Goal: Obtain resource: Download file/media

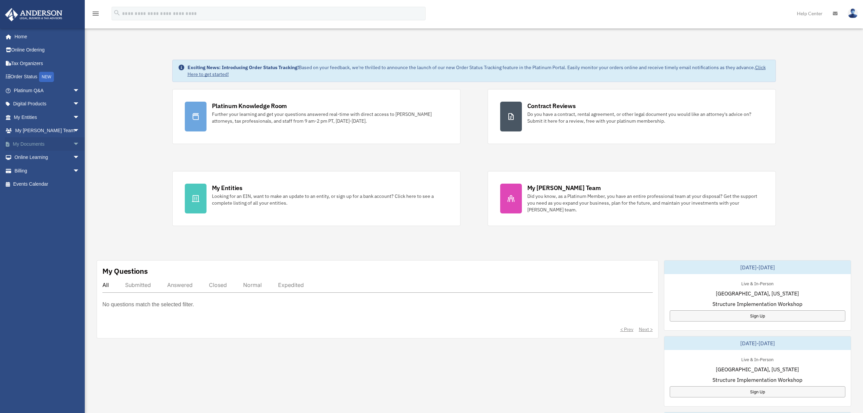
click at [38, 144] on link "My Documents arrow_drop_down" at bounding box center [47, 144] width 85 height 14
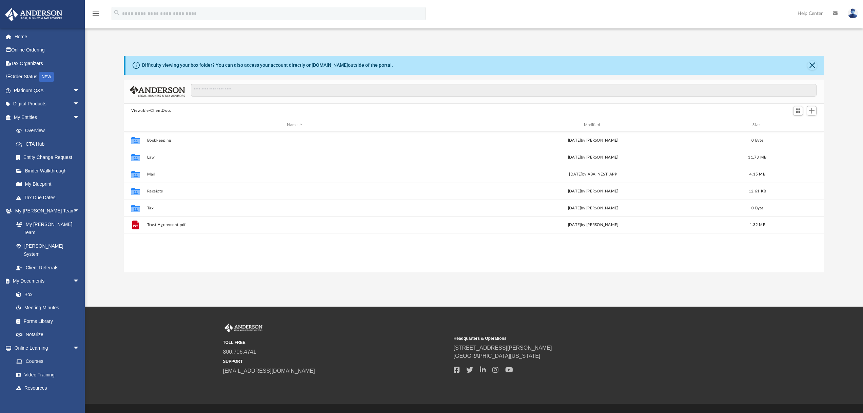
scroll to position [149, 695]
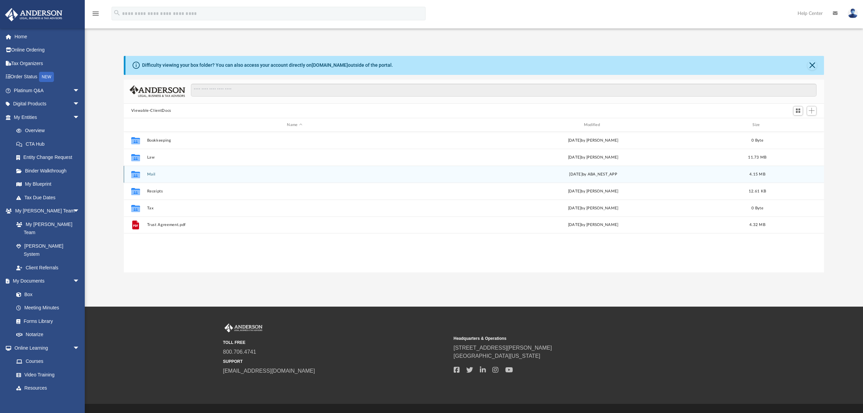
click at [256, 175] on button "Mail" at bounding box center [294, 174] width 295 height 4
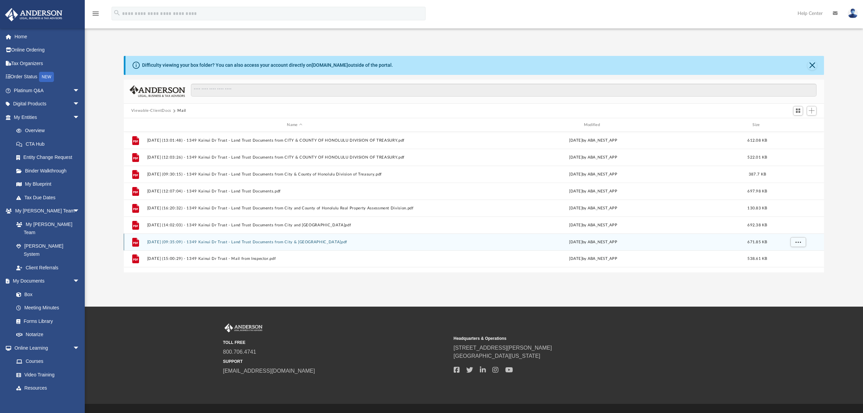
click at [280, 240] on button "2025.07.25 (09:35:09) - 1349 Kainui Dr Trust - Land Trust Documents from City &…" at bounding box center [294, 242] width 295 height 4
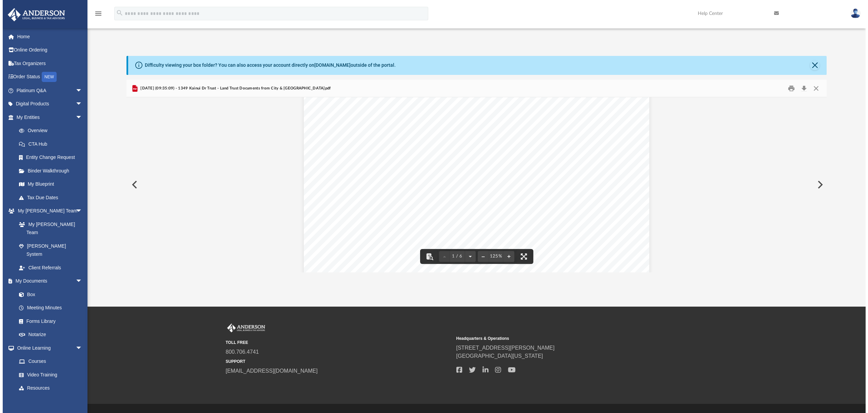
scroll to position [271, 0]
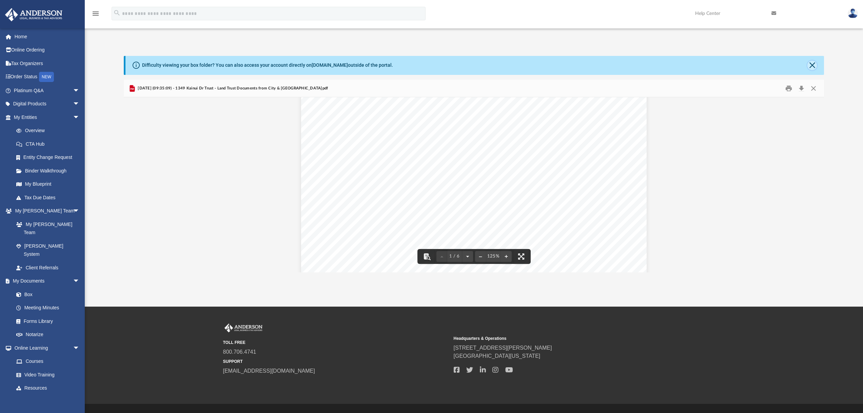
click at [812, 66] on button "Close" at bounding box center [811, 65] width 9 height 9
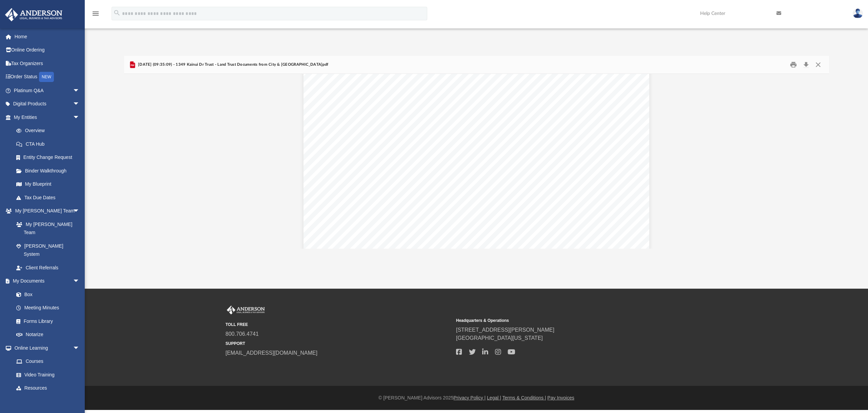
scroll to position [0, 0]
click at [820, 162] on button "Preview" at bounding box center [821, 161] width 15 height 19
click at [794, 66] on button "Print" at bounding box center [794, 65] width 14 height 11
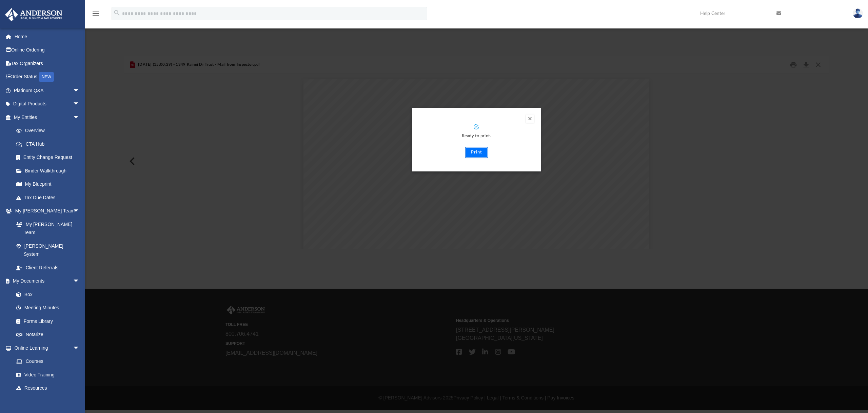
click at [479, 154] on button "Print" at bounding box center [476, 152] width 23 height 11
